Goal: Find specific page/section: Find specific page/section

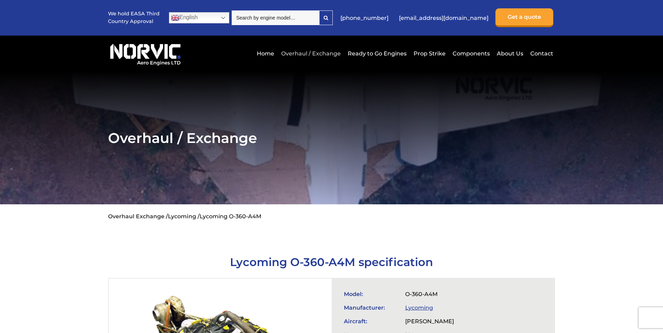
click at [305, 52] on link "Overhaul / Exchange" at bounding box center [310, 53] width 63 height 17
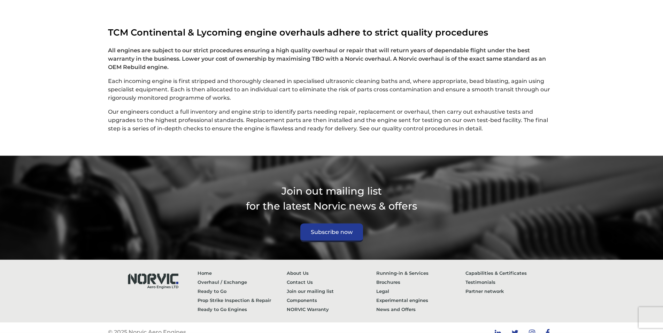
scroll to position [1815, 0]
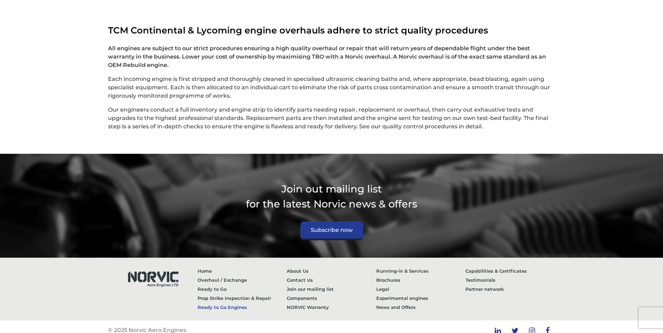
click at [218, 302] on link "Ready to Go Engines" at bounding box center [243, 306] width 90 height 9
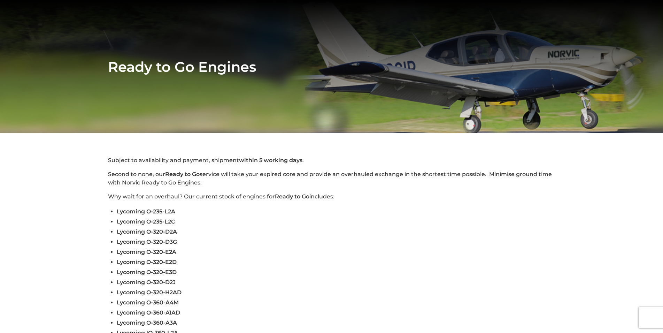
scroll to position [107, 0]
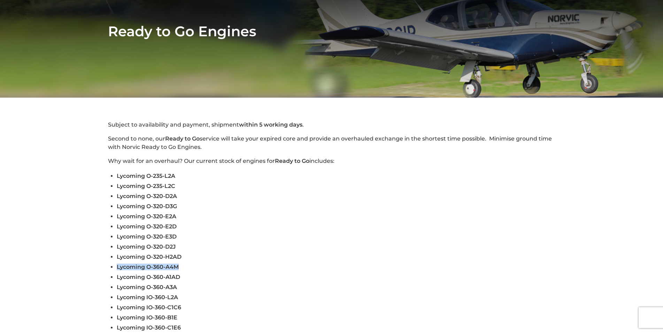
drag, startPoint x: 117, startPoint y: 269, endPoint x: 183, endPoint y: 269, distance: 65.2
click at [183, 269] on li "Lycoming O-360-A4M" at bounding box center [336, 267] width 438 height 10
click at [197, 272] on li "Lycoming O-360-A4M" at bounding box center [336, 267] width 438 height 10
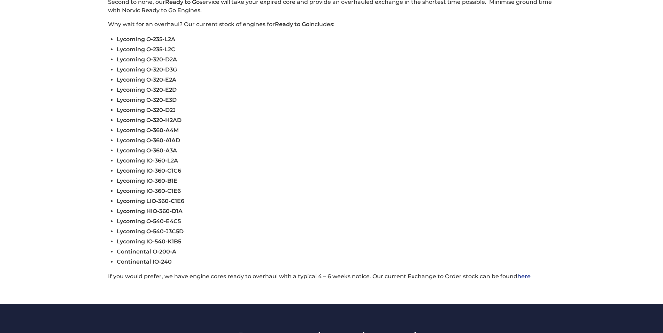
scroll to position [249, 0]
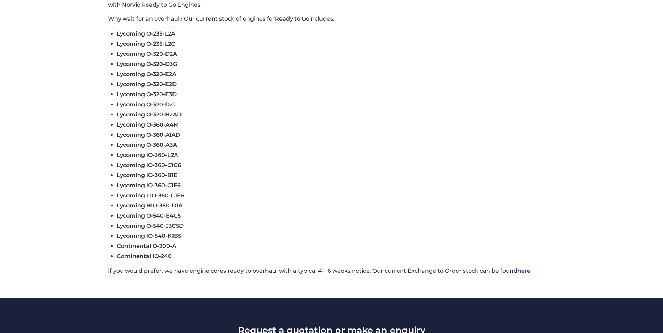
click at [519, 274] on link "here" at bounding box center [523, 270] width 13 height 7
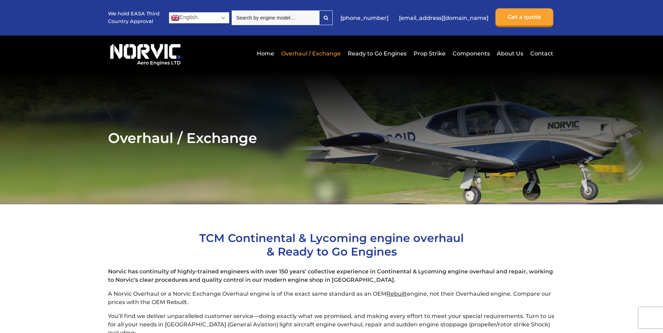
click at [223, 16] on link "English" at bounding box center [199, 17] width 60 height 11
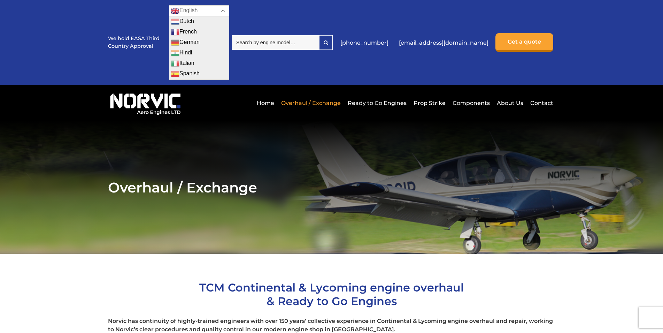
click at [223, 8] on link "English" at bounding box center [199, 10] width 60 height 11
